Goal: Use online tool/utility: Utilize a website feature to perform a specific function

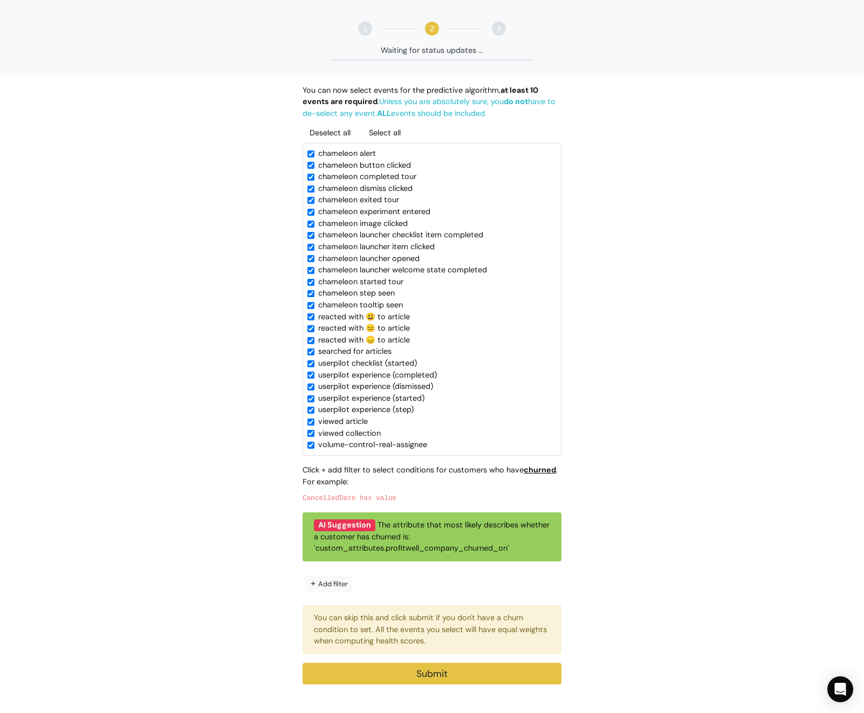
click at [339, 134] on link "Deselect all" at bounding box center [330, 132] width 55 height 19
checkbox input "false"
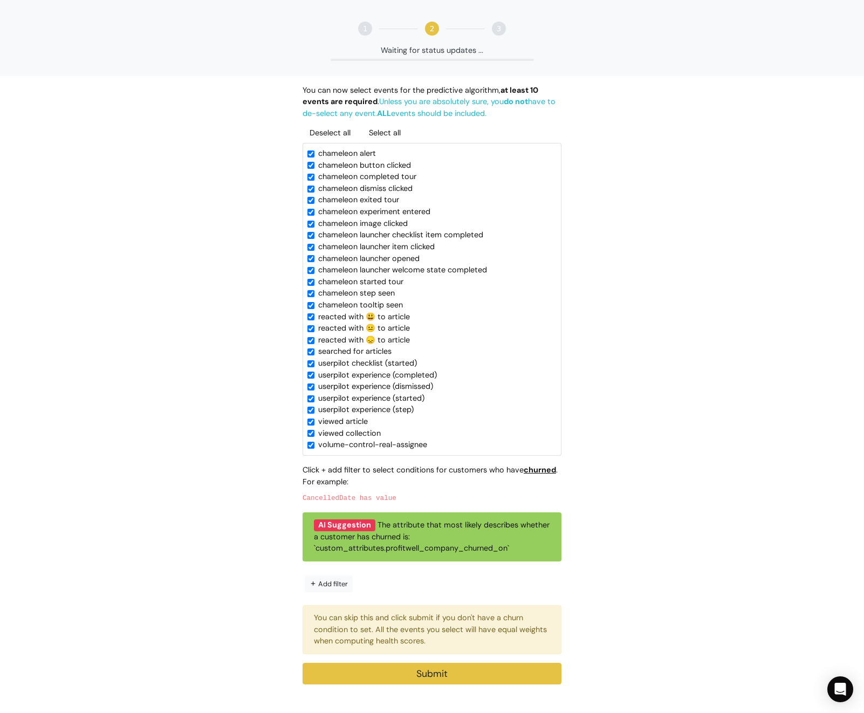
checkbox input "false"
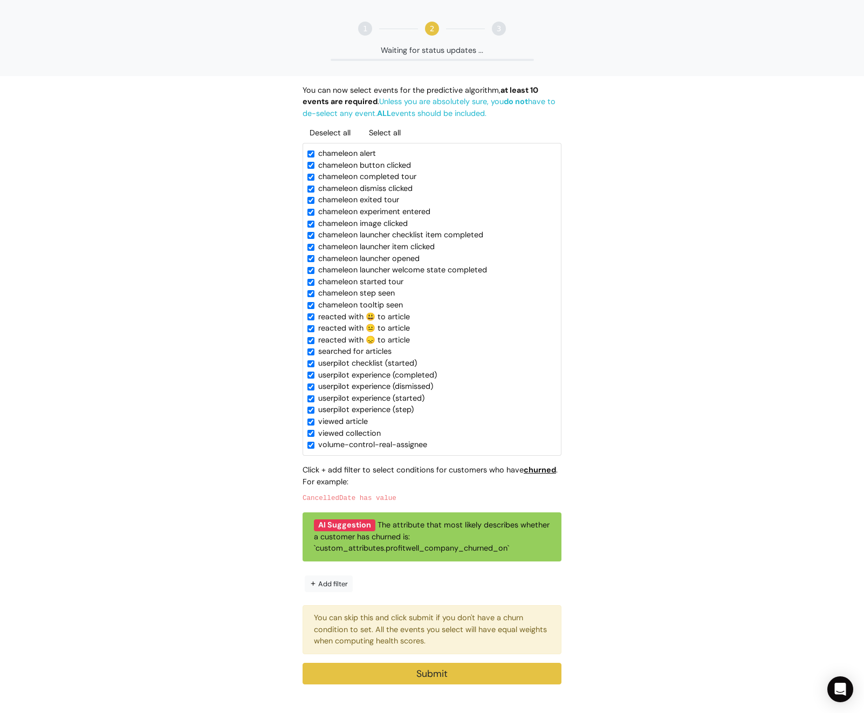
checkbox input "false"
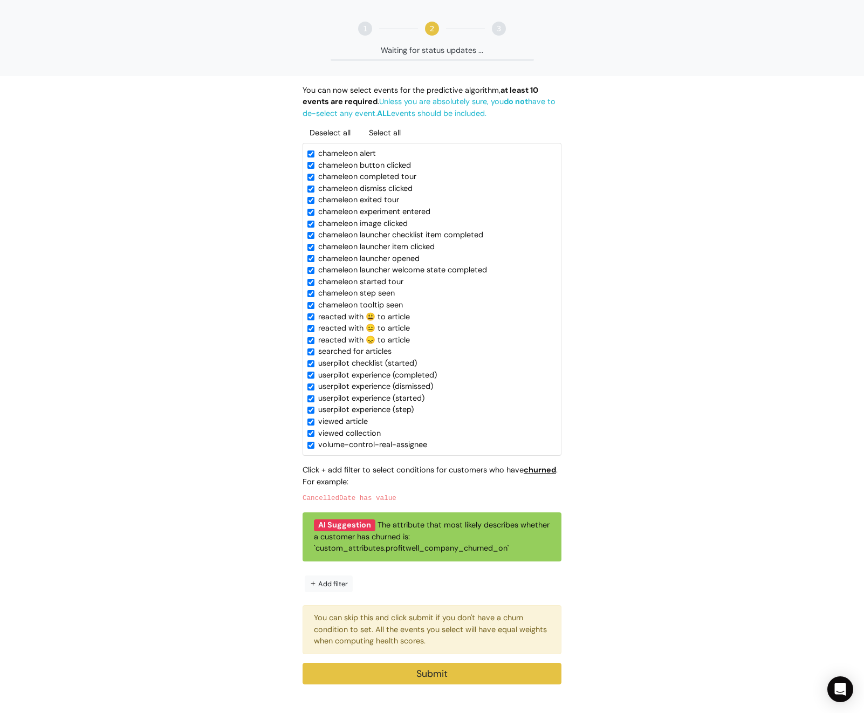
checkbox input "false"
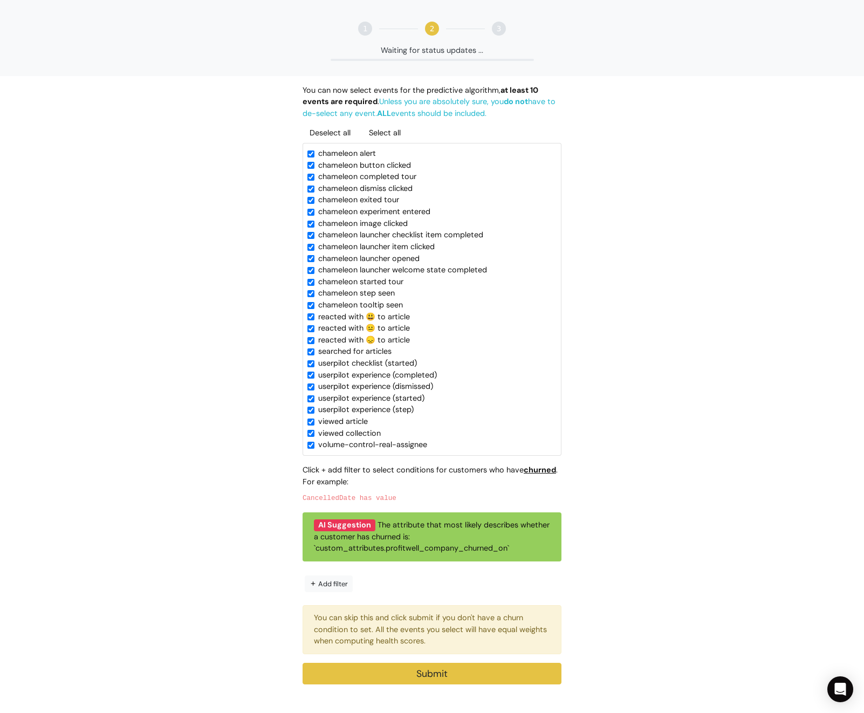
checkbox input "false"
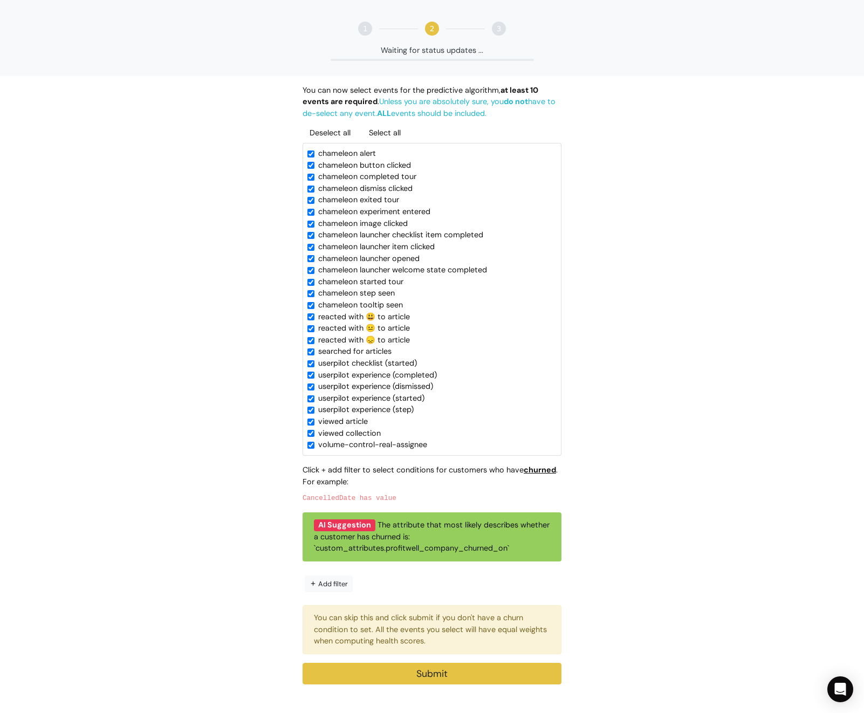
checkbox input "false"
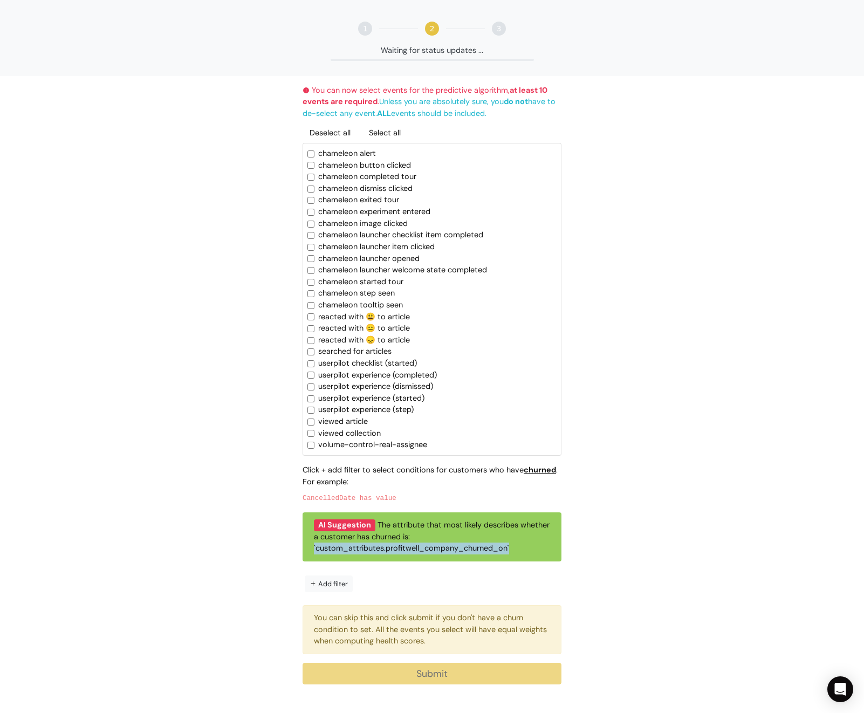
drag, startPoint x: 510, startPoint y: 547, endPoint x: 305, endPoint y: 549, distance: 204.9
click at [307, 549] on div "AI Suggestion The attribute that most likely describes whether a customer has c…" at bounding box center [432, 536] width 259 height 49
click at [331, 587] on button "Add filter" at bounding box center [329, 583] width 48 height 17
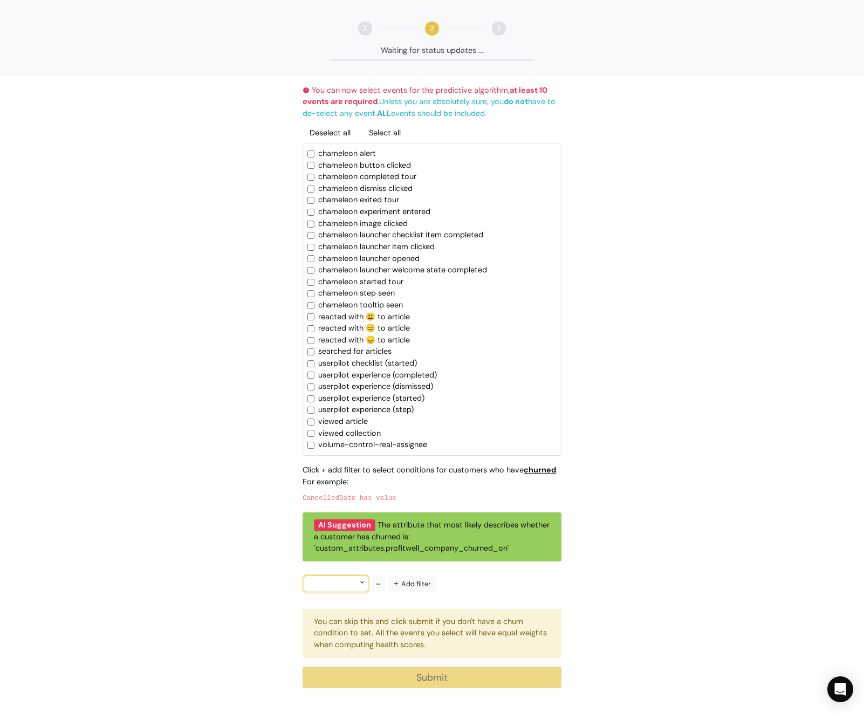
click at [340, 582] on div at bounding box center [336, 583] width 65 height 17
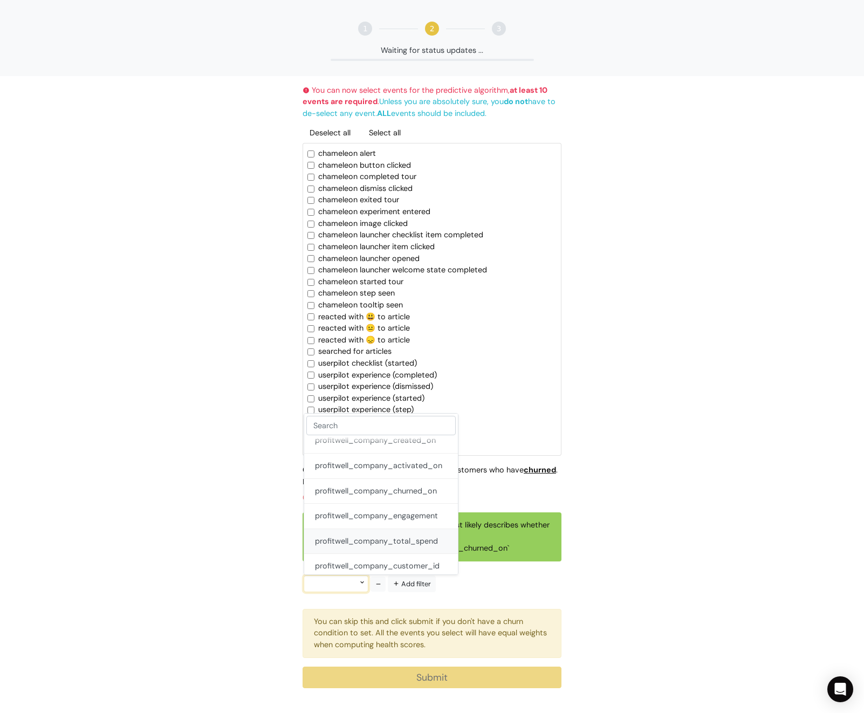
scroll to position [408, 0]
click at [358, 416] on input "text" at bounding box center [380, 425] width 149 height 19
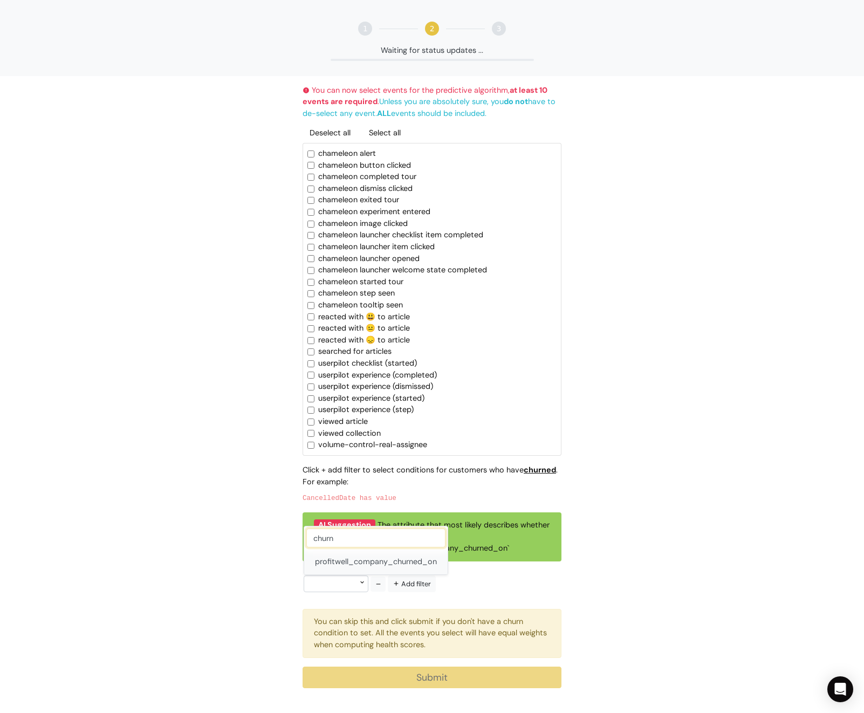
type input "churn"
click at [358, 562] on button "profitwell_company_churned_on" at bounding box center [375, 562] width 143 height 25
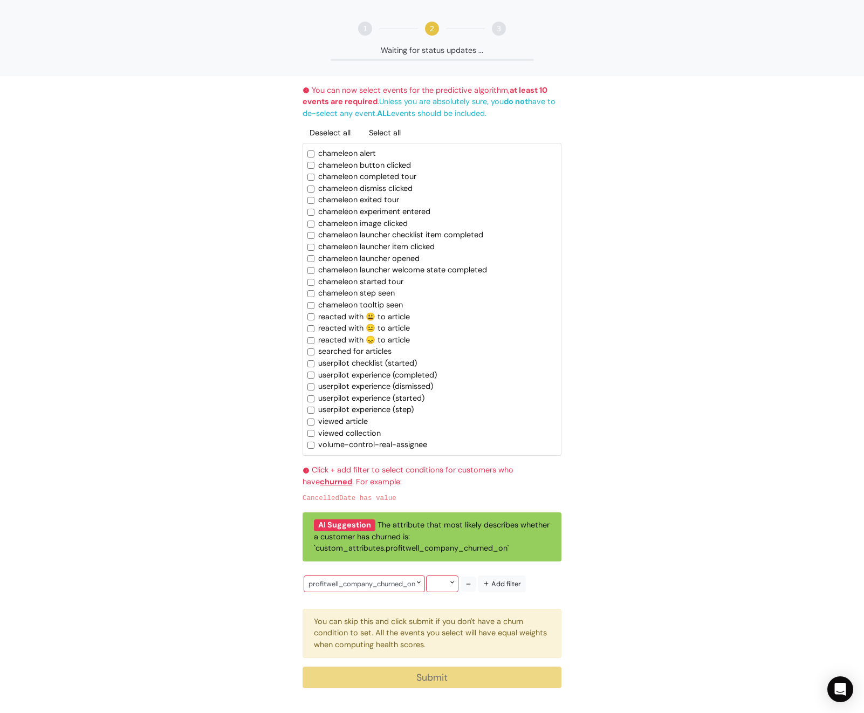
scroll to position [1, 0]
click at [448, 583] on div at bounding box center [442, 583] width 32 height 17
click at [543, 600] on div "Click + add filter to select conditions for customers who have churned . For ex…" at bounding box center [432, 561] width 259 height 194
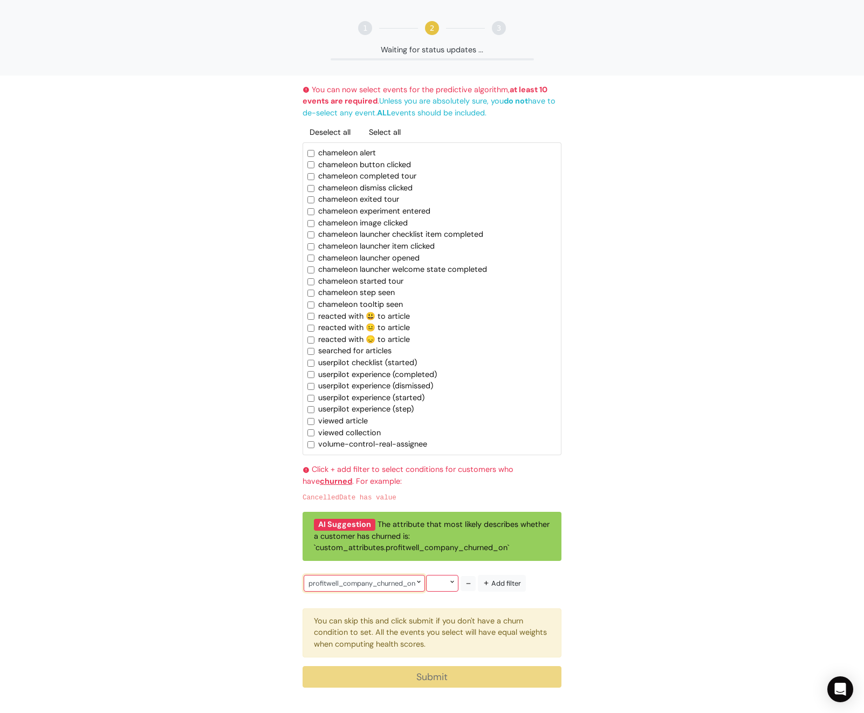
click at [354, 581] on div "profitwell_company_churned_on" at bounding box center [364, 583] width 121 height 17
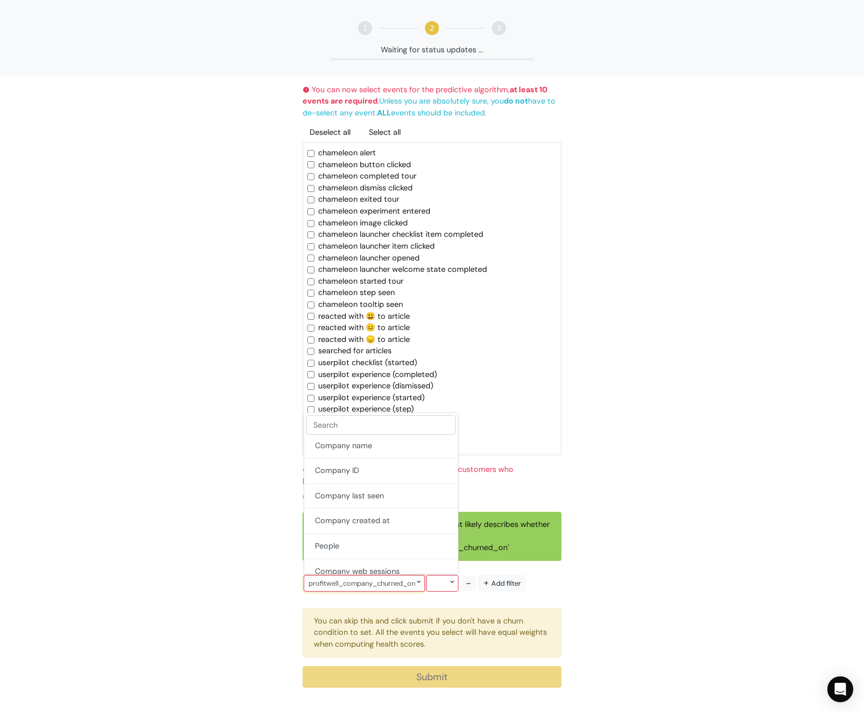
scroll to position [0, 0]
